Goal: Navigation & Orientation: Find specific page/section

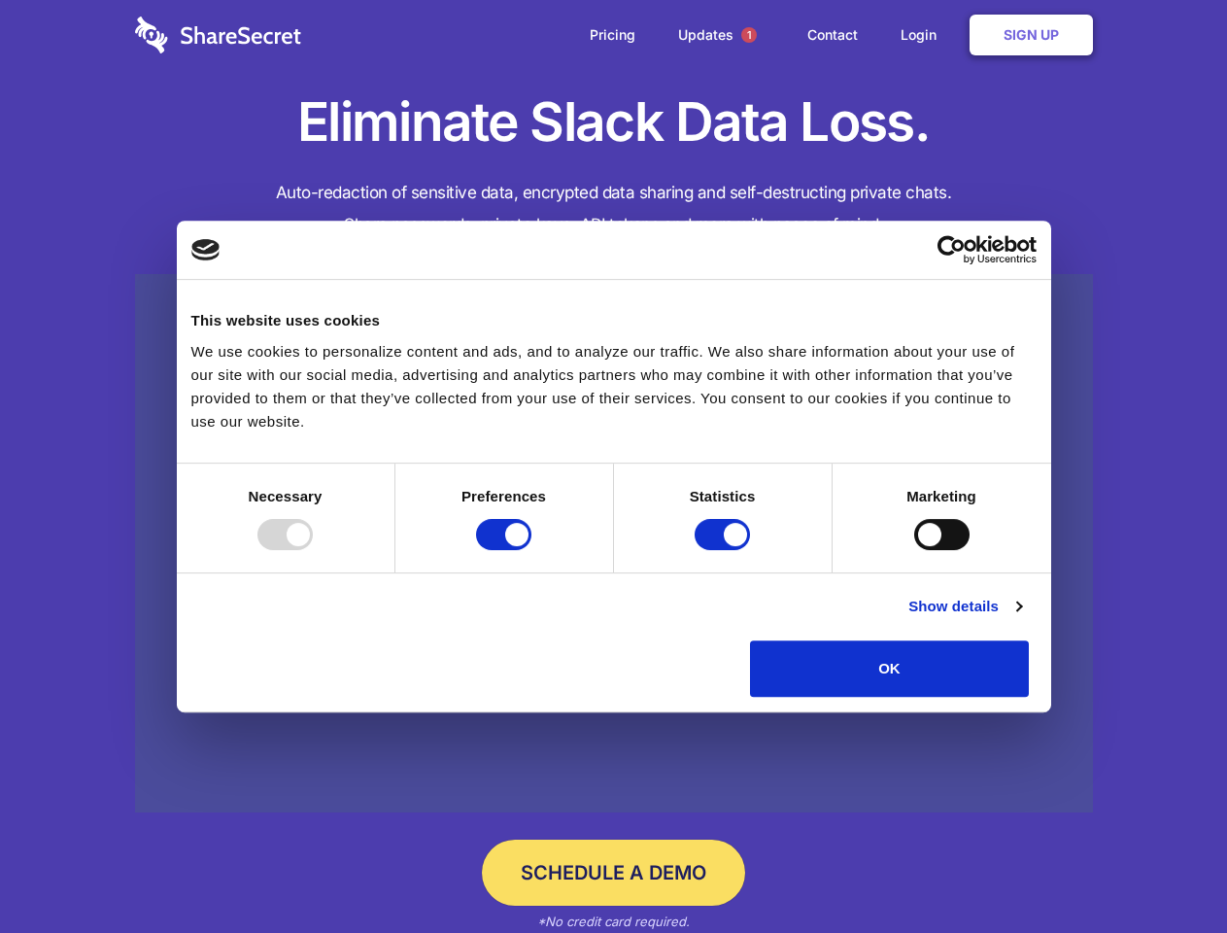
click at [313, 550] on div at bounding box center [284, 534] width 55 height 31
click at [531, 550] on input "Preferences" at bounding box center [503, 534] width 55 height 31
checkbox input "false"
click at [725, 550] on input "Statistics" at bounding box center [722, 534] width 55 height 31
checkbox input "false"
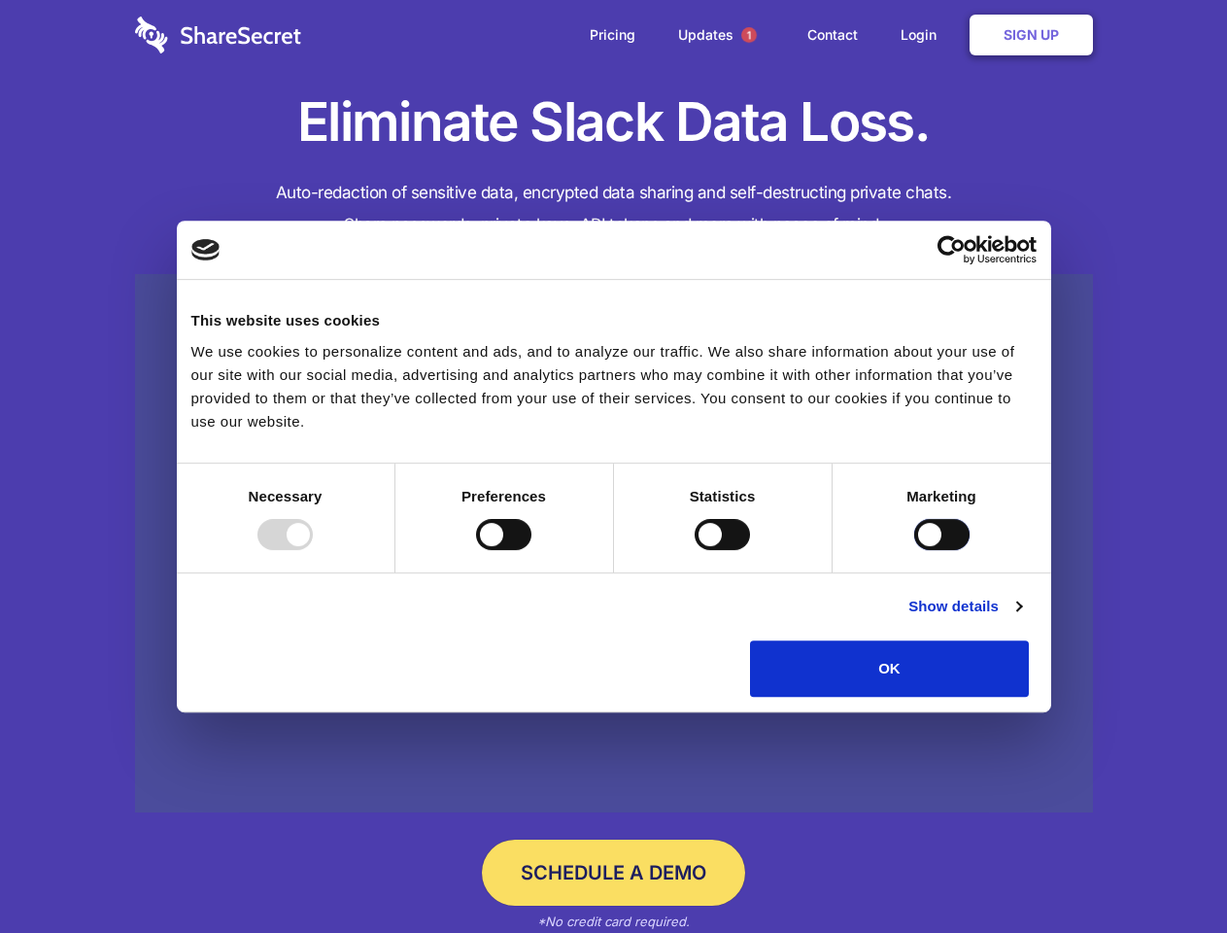
click at [914, 550] on input "Marketing" at bounding box center [941, 534] width 55 height 31
checkbox input "true"
click at [1021, 618] on link "Show details" at bounding box center [964, 606] width 113 height 23
click at [0, 0] on li "Necessary 7 Necessary cookies help make a website usable by enabling basic func…" at bounding box center [0, 0] width 0 height 0
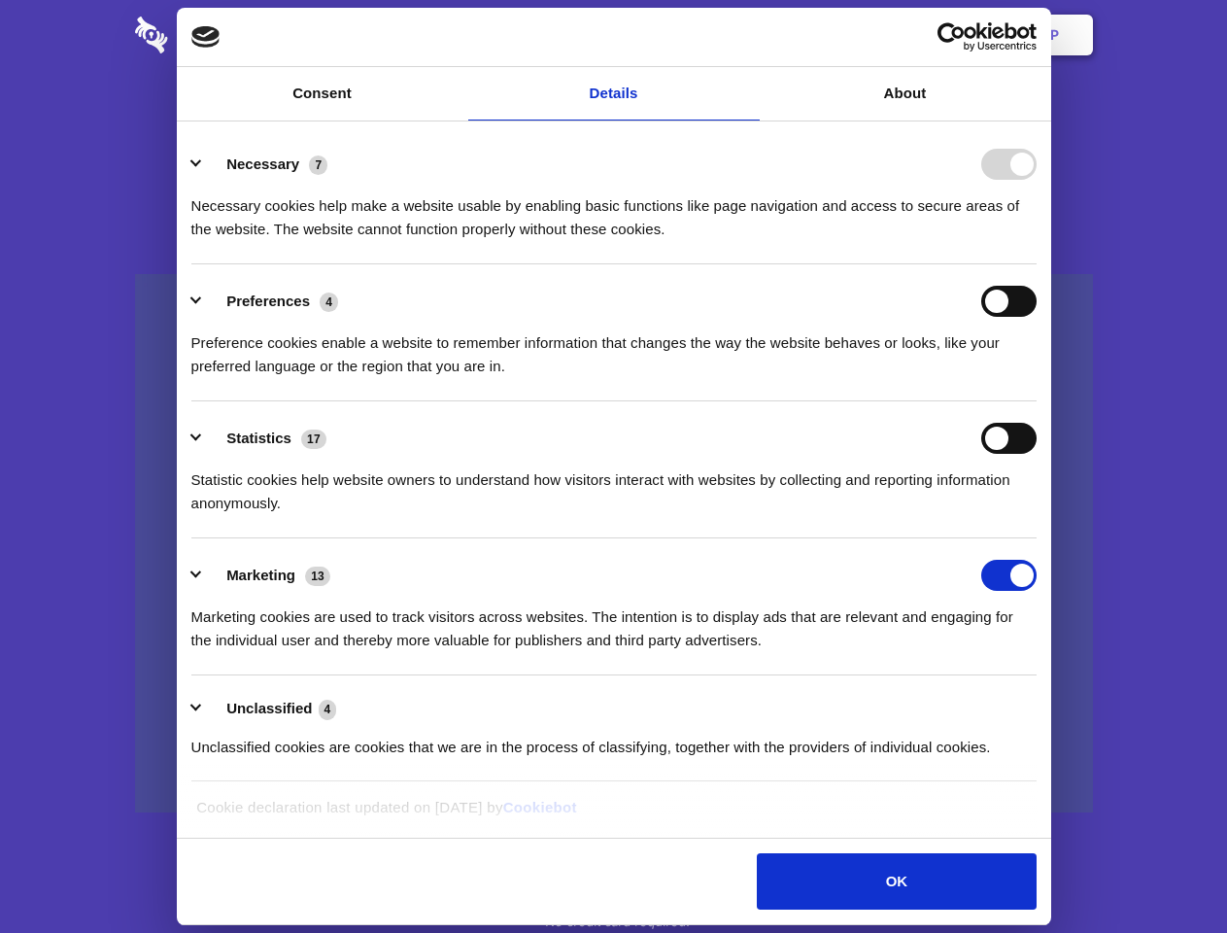
click at [748, 35] on span "1" at bounding box center [749, 35] width 16 height 16
